Goal: Task Accomplishment & Management: Complete application form

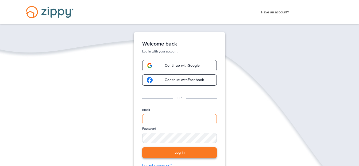
type input "**********"
click at [196, 151] on button "Log in" at bounding box center [179, 152] width 75 height 11
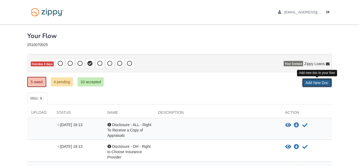
click at [311, 83] on link "Add New Doc" at bounding box center [317, 82] width 30 height 9
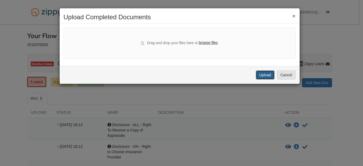
click at [259, 72] on button "Upload" at bounding box center [265, 74] width 19 height 9
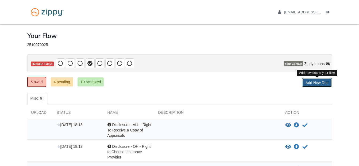
click at [314, 85] on link "Add New Doc" at bounding box center [317, 82] width 30 height 9
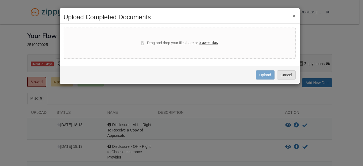
click at [207, 44] on label "browse files" at bounding box center [207, 43] width 19 height 6
click at [0, 0] on input "browse files" at bounding box center [0, 0] width 0 height 0
select select "****"
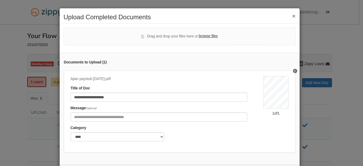
click at [210, 34] on label "browse files" at bounding box center [207, 36] width 19 height 6
click at [0, 0] on input "browse files" at bounding box center [0, 0] width 0 height 0
select select "****"
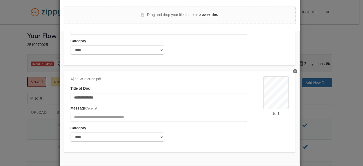
scroll to position [46, 0]
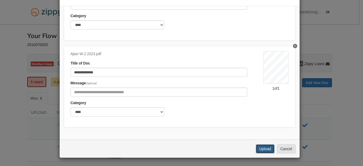
click at [265, 146] on button "Upload" at bounding box center [265, 148] width 19 height 9
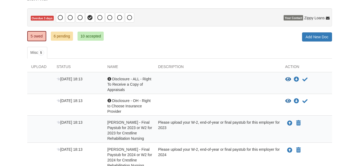
scroll to position [42, 0]
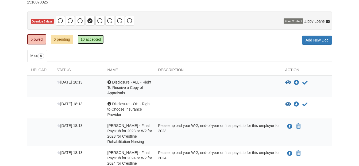
click at [84, 41] on link "10 accepted" at bounding box center [90, 39] width 26 height 9
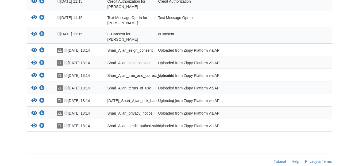
scroll to position [132, 0]
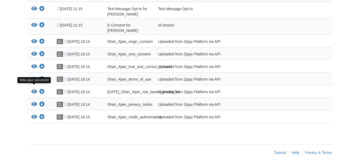
click at [34, 89] on icon "View 10-07-2025_Shari_Ajian_risk_based_pricing_h4" at bounding box center [34, 91] width 6 height 5
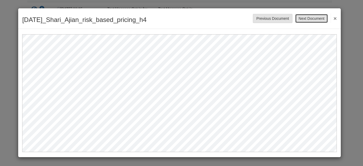
click at [311, 18] on button "Next Document" at bounding box center [311, 18] width 33 height 9
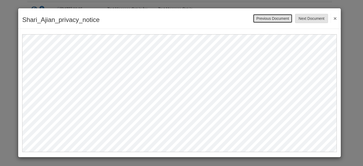
click at [274, 18] on button "Previous Document" at bounding box center [273, 18] width 40 height 9
click at [310, 19] on button "Next Document" at bounding box center [311, 18] width 33 height 9
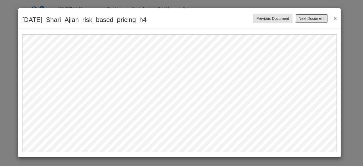
click at [308, 17] on button "Next Document" at bounding box center [311, 18] width 33 height 9
click at [316, 18] on button "Next Document" at bounding box center [311, 18] width 33 height 9
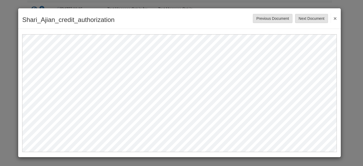
click at [332, 18] on button "×" at bounding box center [333, 18] width 6 height 10
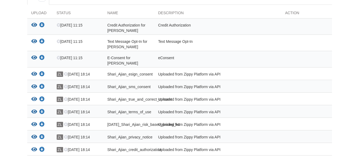
scroll to position [86, 0]
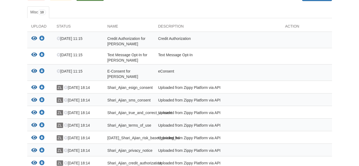
click at [356, 52] on body "[EMAIL_ADDRESS][DOMAIN_NAME] Logout" at bounding box center [179, 63] width 359 height 298
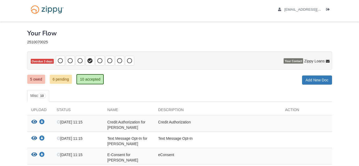
scroll to position [2, 0]
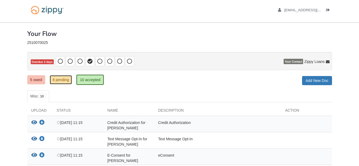
click at [59, 77] on link "6 pending" at bounding box center [61, 79] width 22 height 9
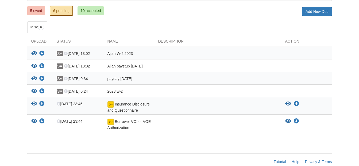
scroll to position [71, 0]
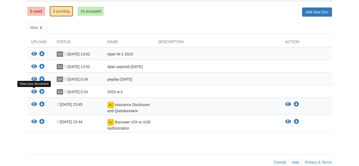
click at [34, 90] on icon "View 2023 w-2" at bounding box center [34, 91] width 6 height 5
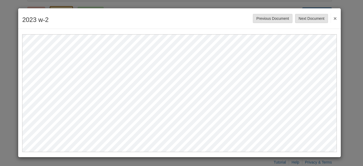
click at [334, 17] on button "×" at bounding box center [333, 18] width 6 height 10
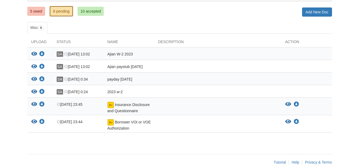
click at [119, 52] on span "Ajian W-2 2023" at bounding box center [119, 54] width 25 height 4
click at [34, 53] on icon "View Ajian W-2 2023" at bounding box center [34, 53] width 6 height 5
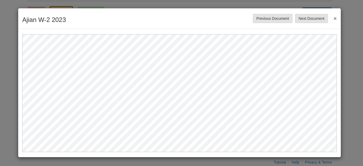
click at [335, 18] on button "×" at bounding box center [333, 18] width 6 height 10
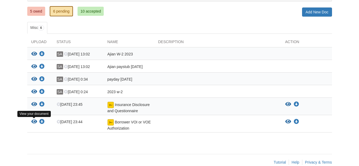
click at [34, 123] on icon "View Borrower VOI or VOE Authorization" at bounding box center [34, 121] width 6 height 5
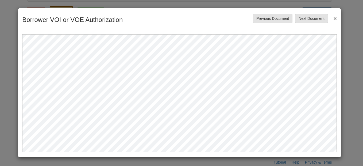
drag, startPoint x: 175, startPoint y: 152, endPoint x: 175, endPoint y: 158, distance: 5.6
click at [175, 158] on div "Borrower VOI or VOE Authorization Save Cancel Previous Document Next Document ×" at bounding box center [181, 83] width 363 height 166
click at [324, 19] on button "Next Document" at bounding box center [311, 18] width 33 height 9
click at [308, 18] on button "Next Document" at bounding box center [311, 18] width 33 height 9
click at [310, 17] on button "Next Document" at bounding box center [311, 18] width 33 height 9
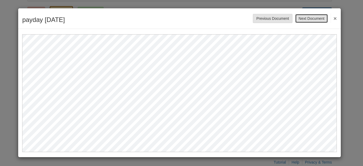
click at [319, 20] on button "Next Document" at bounding box center [311, 18] width 33 height 9
click at [335, 17] on button "×" at bounding box center [333, 18] width 6 height 10
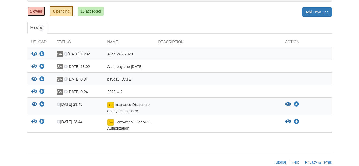
click at [35, 12] on link "5 owed" at bounding box center [36, 11] width 18 height 9
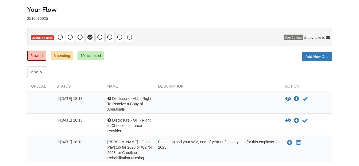
scroll to position [17, 0]
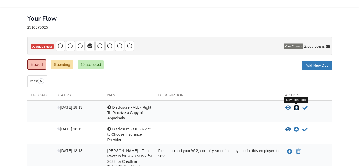
click at [294, 108] on icon "Download Disclosure - ALL - Right To Receive a Copy of Appraisals" at bounding box center [296, 107] width 5 height 5
click at [290, 108] on icon "View Disclosure - ALL - Right To Receive a Copy of Appraisals" at bounding box center [288, 107] width 6 height 5
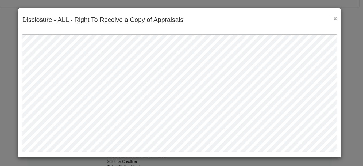
click at [335, 16] on button "×" at bounding box center [333, 18] width 6 height 6
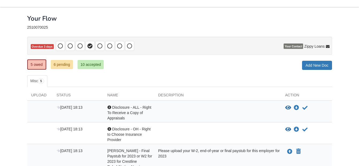
click at [284, 128] on div "View document View document Download doc Download doc Acknowledge receipt of do…" at bounding box center [306, 134] width 51 height 16
click at [290, 130] on icon "View Disclosure - OH - Right to Choose Insurance Provider" at bounding box center [288, 129] width 6 height 5
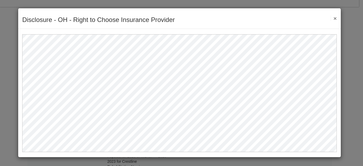
click at [335, 18] on button "×" at bounding box center [333, 18] width 6 height 6
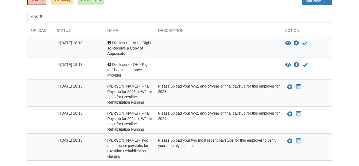
scroll to position [82, 0]
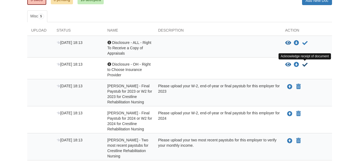
click at [304, 65] on icon "Acknowledge receipt of document" at bounding box center [304, 64] width 5 height 5
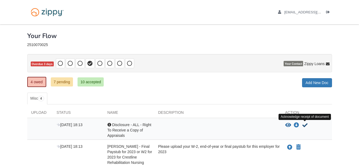
click at [304, 126] on icon "Acknowledge receipt of document" at bounding box center [304, 124] width 5 height 5
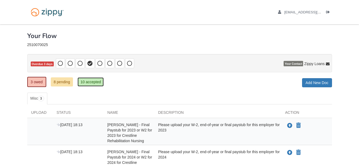
click at [88, 82] on link "10 accepted" at bounding box center [90, 81] width 26 height 9
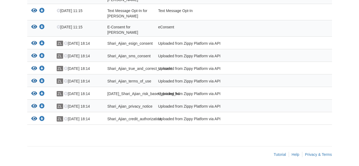
scroll to position [132, 0]
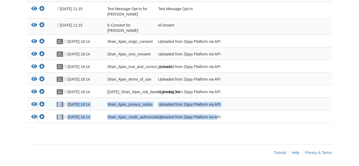
drag, startPoint x: 205, startPoint y: 119, endPoint x: 362, endPoint y: 93, distance: 159.9
click at [358, 103] on html "[EMAIL_ADDRESS][DOMAIN_NAME] Logout" at bounding box center [179, 17] width 359 height 298
